Goal: Information Seeking & Learning: Learn about a topic

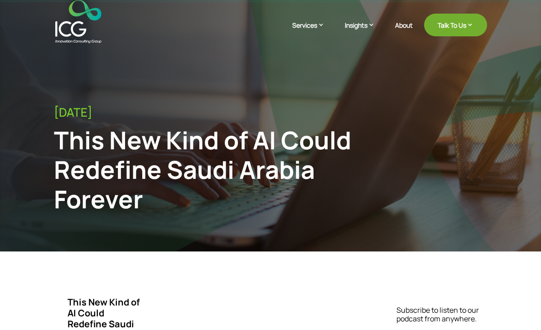
click at [81, 34] on img at bounding box center [78, 21] width 46 height 43
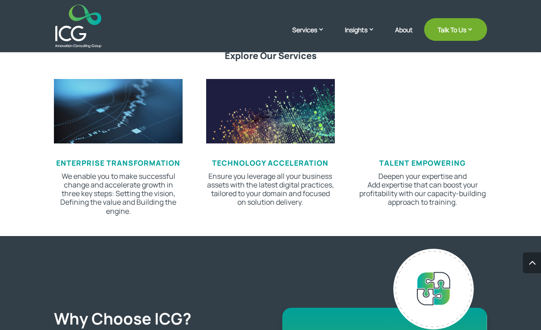
scroll to position [482, 0]
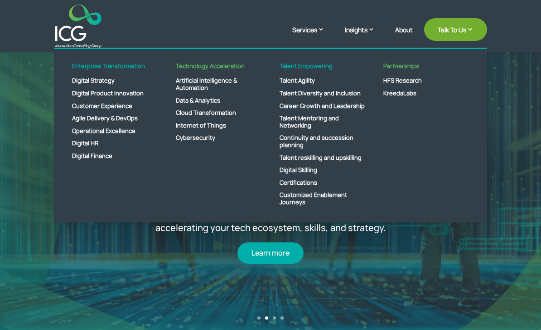
scroll to position [6, 0]
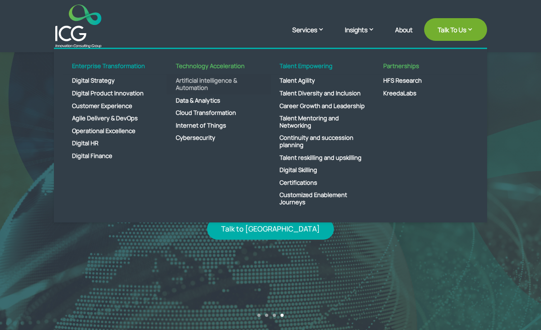
click at [218, 94] on link "Artificial intelligence & Automation" at bounding box center [219, 83] width 104 height 19
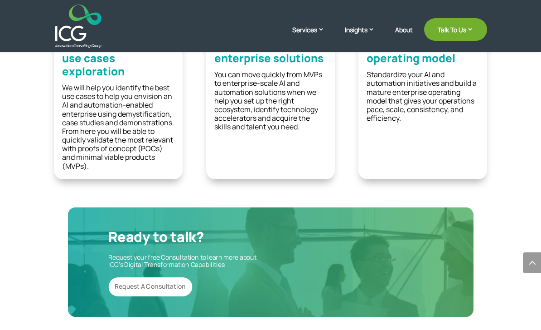
scroll to position [1036, 0]
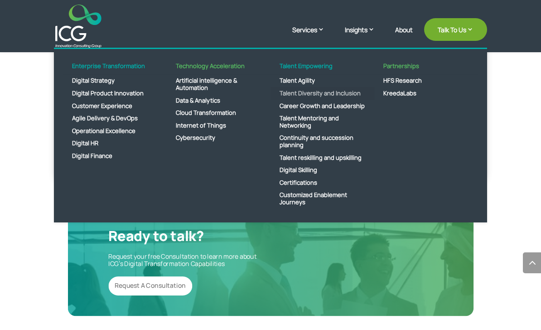
click at [324, 94] on link "Talent Diversity and Inclusion" at bounding box center [323, 93] width 104 height 13
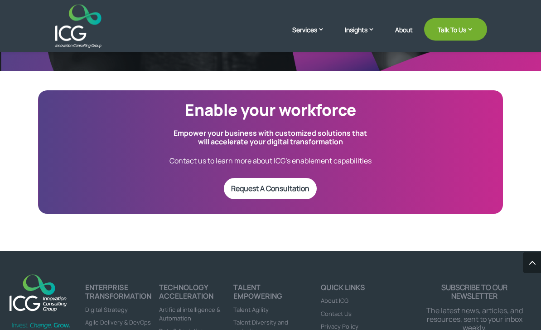
scroll to position [1273, 0]
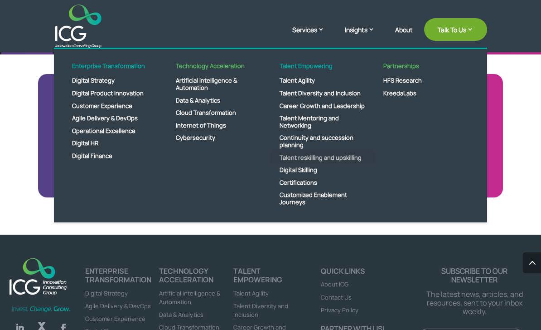
click at [340, 164] on link "Talent reskilling and upskilling" at bounding box center [323, 157] width 104 height 13
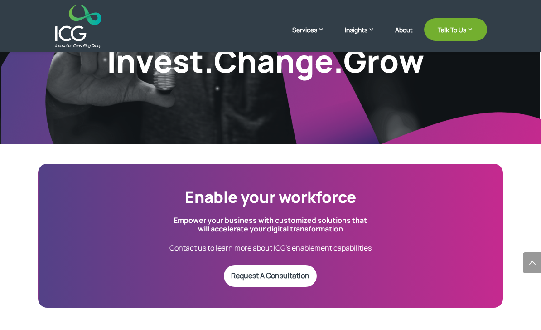
scroll to position [1088, 0]
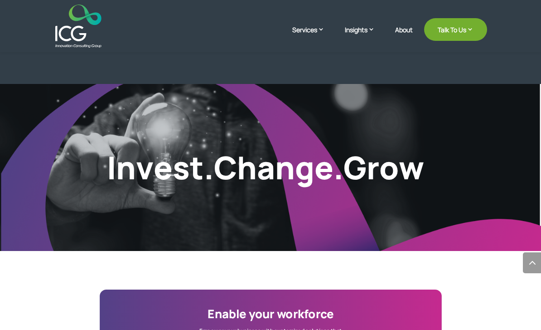
click at [81, 44] on img at bounding box center [78, 26] width 46 height 43
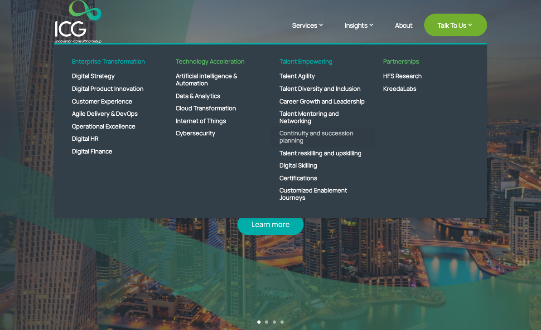
click at [325, 146] on link "Continuity and succession planning" at bounding box center [323, 136] width 104 height 19
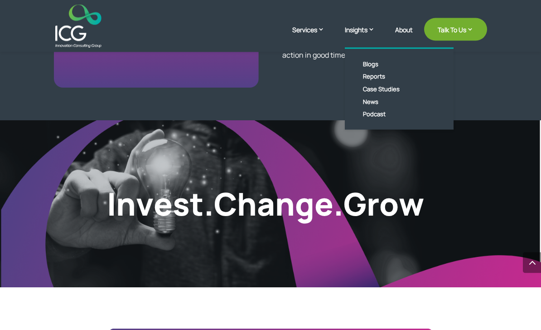
scroll to position [908, 0]
click at [385, 63] on link "Blogs" at bounding box center [406, 64] width 104 height 13
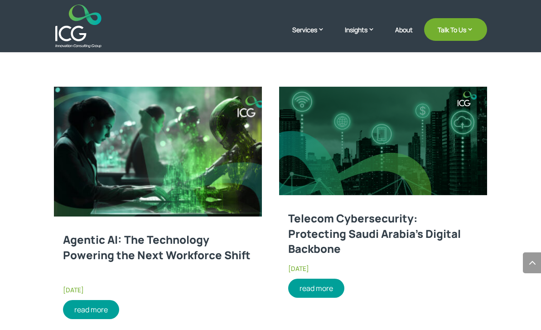
scroll to position [471, 0]
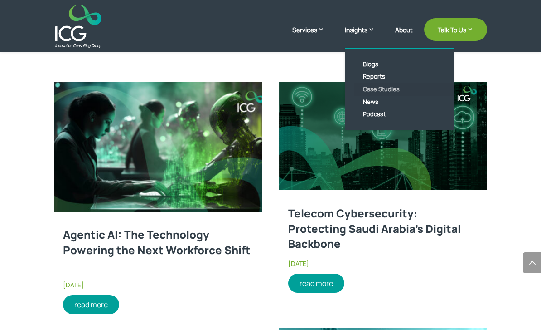
click at [386, 89] on link "Case Studies" at bounding box center [406, 89] width 104 height 13
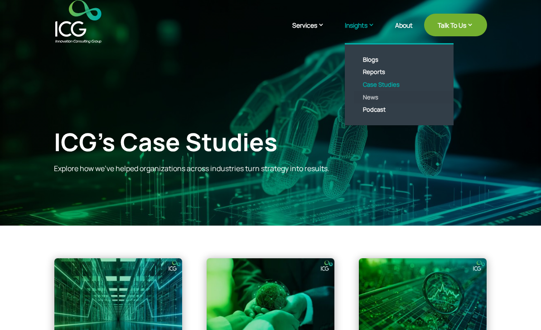
click at [362, 94] on link "News" at bounding box center [406, 97] width 104 height 13
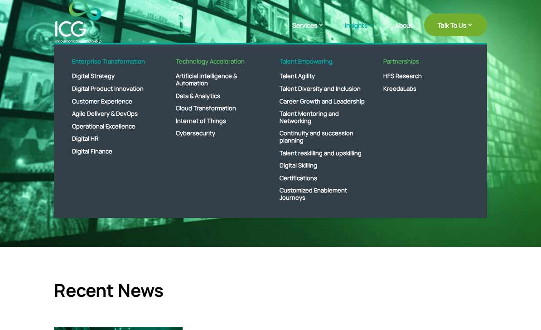
click at [86, 29] on img at bounding box center [78, 21] width 46 height 43
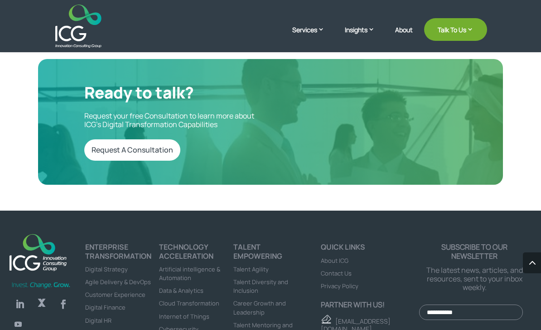
scroll to position [2977, 0]
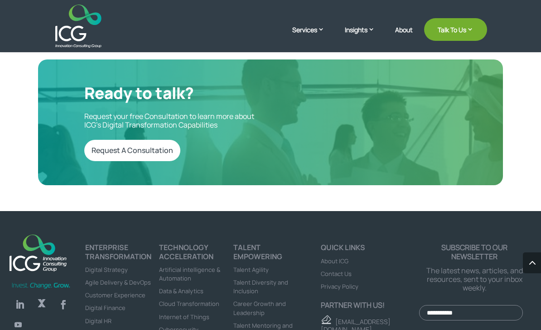
click at [73, 46] on img at bounding box center [78, 26] width 46 height 43
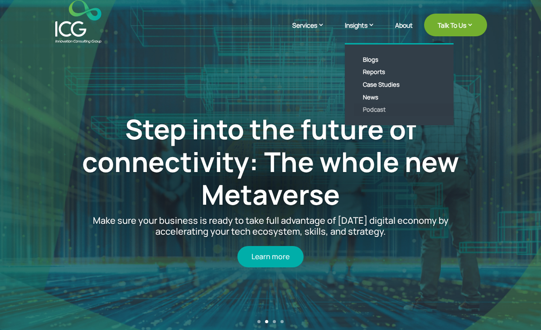
click at [376, 109] on link "Podcast" at bounding box center [406, 109] width 104 height 13
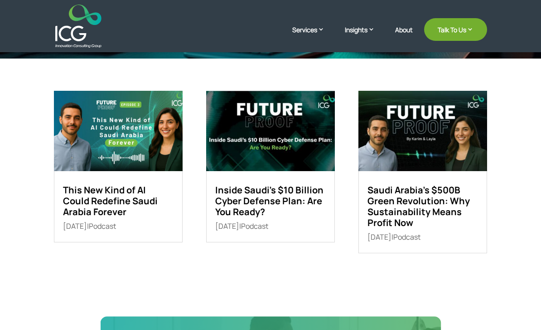
scroll to position [205, 0]
click at [139, 204] on link "This New Kind of AI Could Redefine Saudi Arabia Forever" at bounding box center [110, 201] width 95 height 34
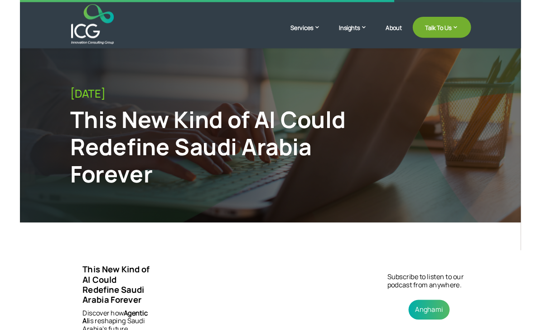
scroll to position [134, 0]
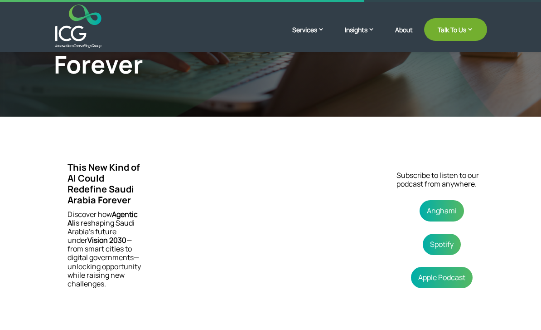
click at [80, 28] on img at bounding box center [78, 26] width 46 height 43
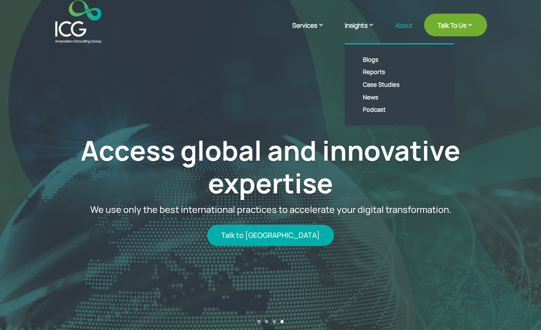
click at [397, 27] on link "About" at bounding box center [404, 32] width 18 height 21
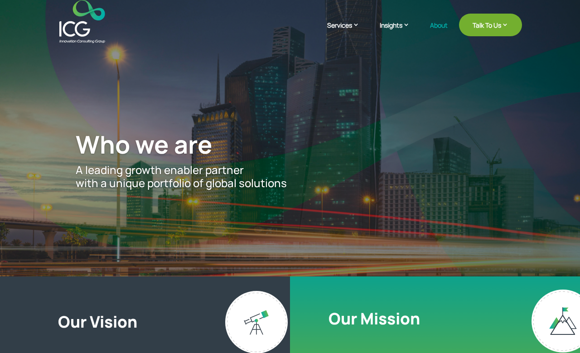
click at [87, 34] on img at bounding box center [82, 21] width 46 height 43
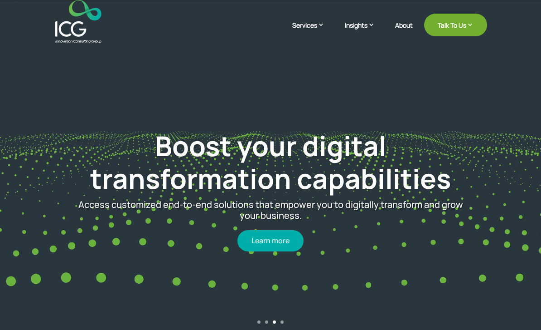
click at [235, 186] on link "Boost your digital transformation capabilities" at bounding box center [270, 162] width 361 height 70
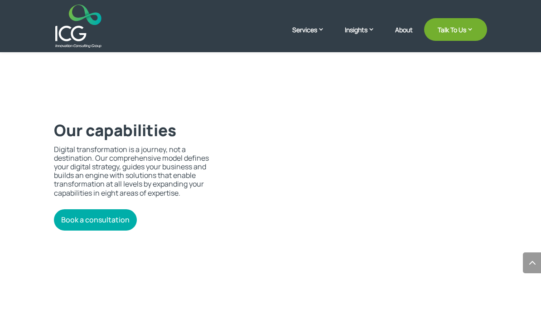
scroll to position [1839, 0]
